Goal: Check status

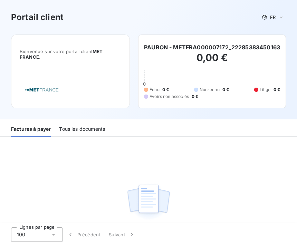
click at [102, 220] on div "Vous n’avez aucune facture à payer" at bounding box center [148, 188] width 297 height 103
click at [97, 207] on div "Vous n’avez aucune facture à payer" at bounding box center [148, 188] width 297 height 103
